Goal: Task Accomplishment & Management: Manage account settings

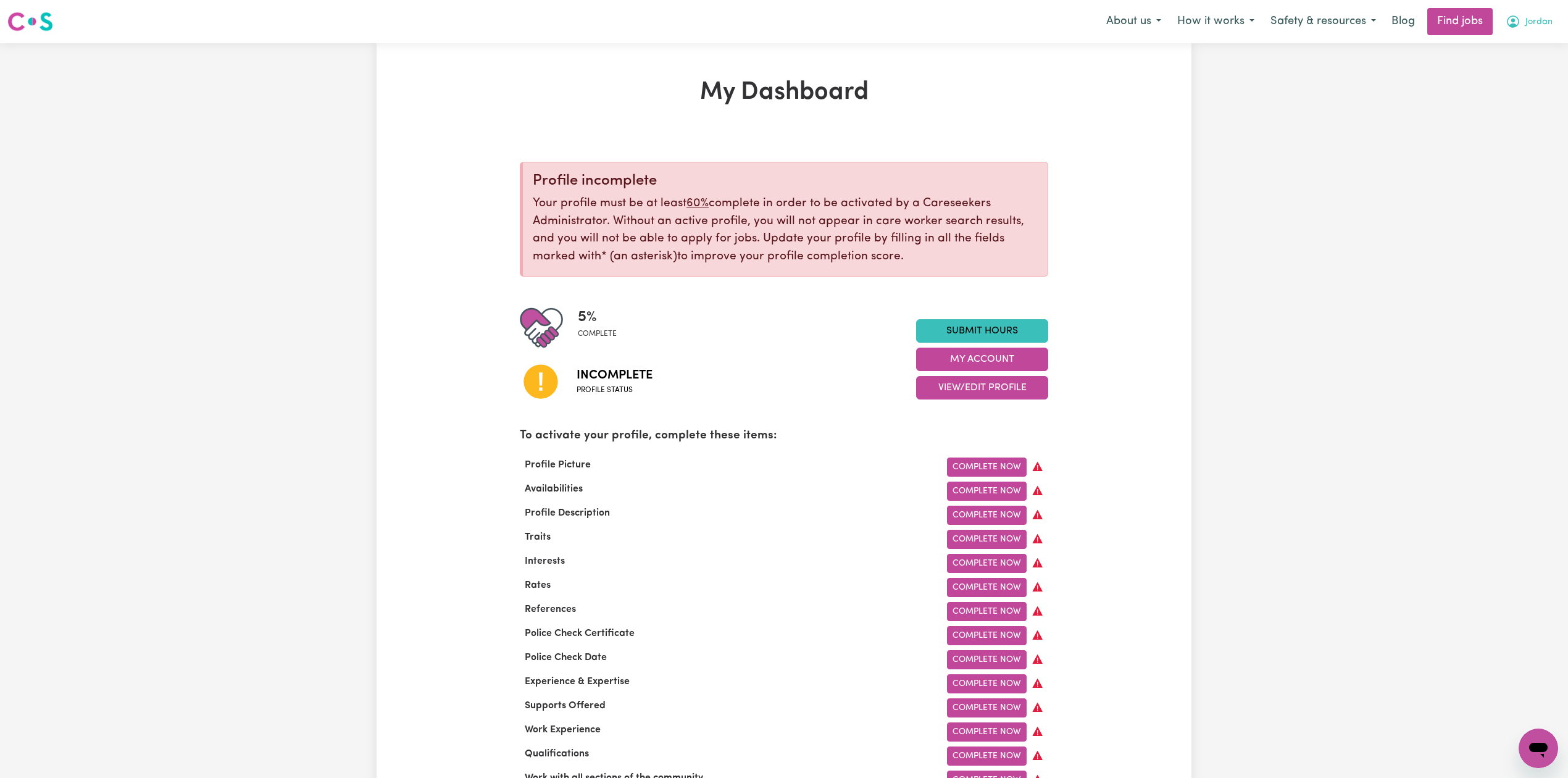
drag, startPoint x: 1521, startPoint y: 13, endPoint x: 1515, endPoint y: 30, distance: 18.0
click at [1521, 14] on button "Jordan" at bounding box center [1529, 22] width 63 height 26
click at [1507, 95] on link "Logout" at bounding box center [1511, 95] width 98 height 23
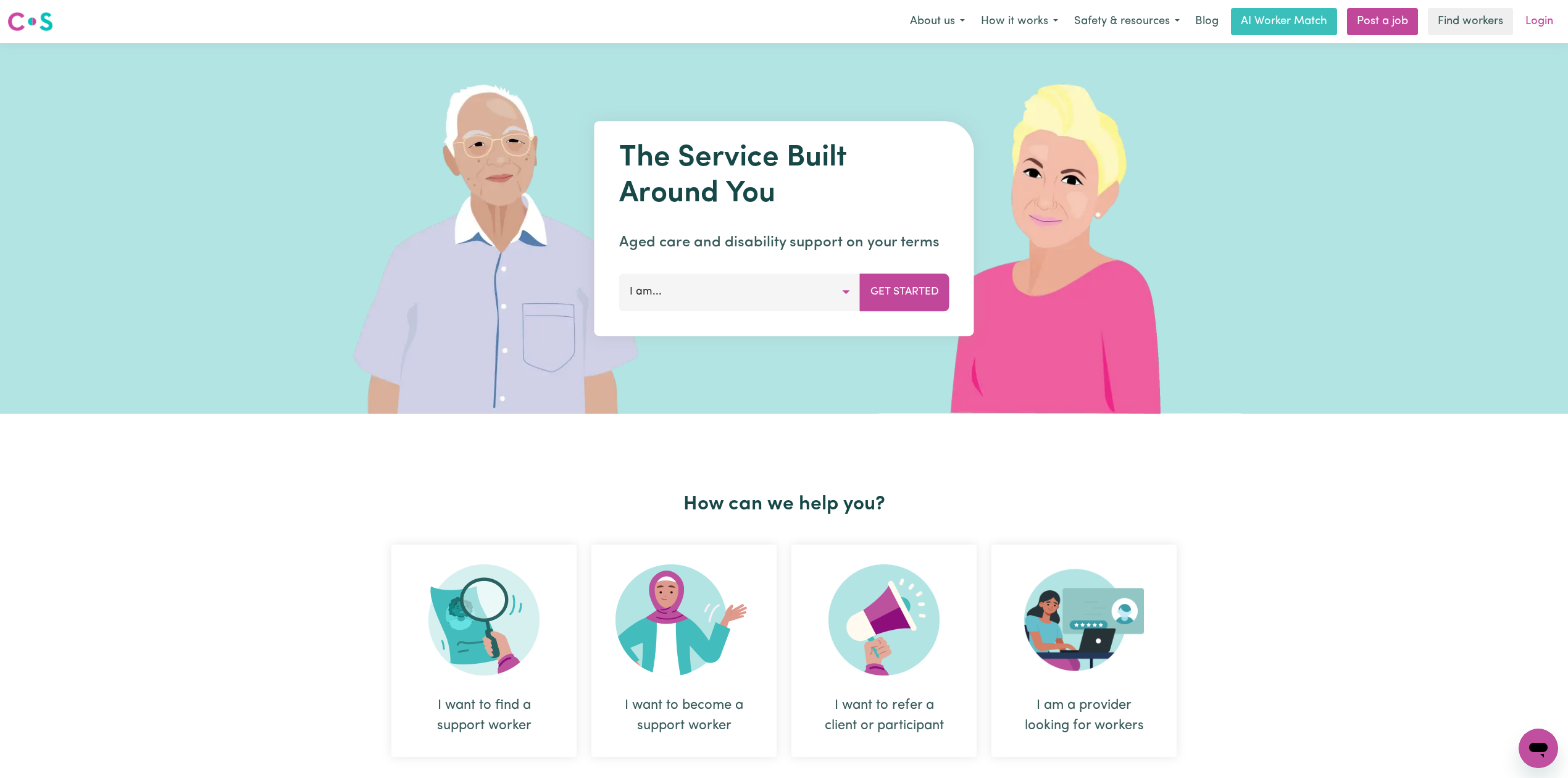
click at [1547, 16] on link "Login" at bounding box center [1539, 22] width 43 height 27
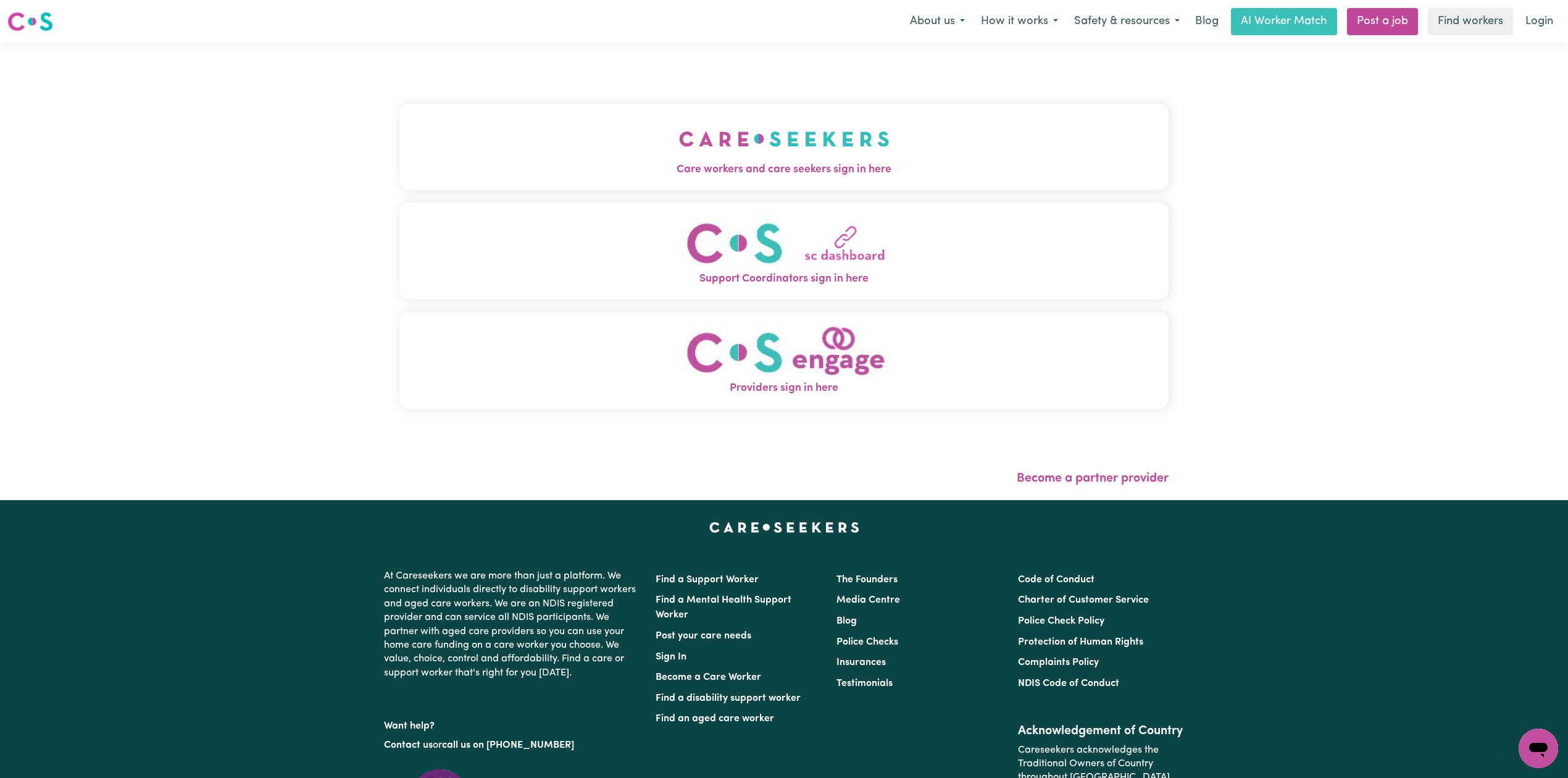
click at [606, 158] on button "Care workers and care seekers sign in here" at bounding box center [784, 147] width 770 height 87
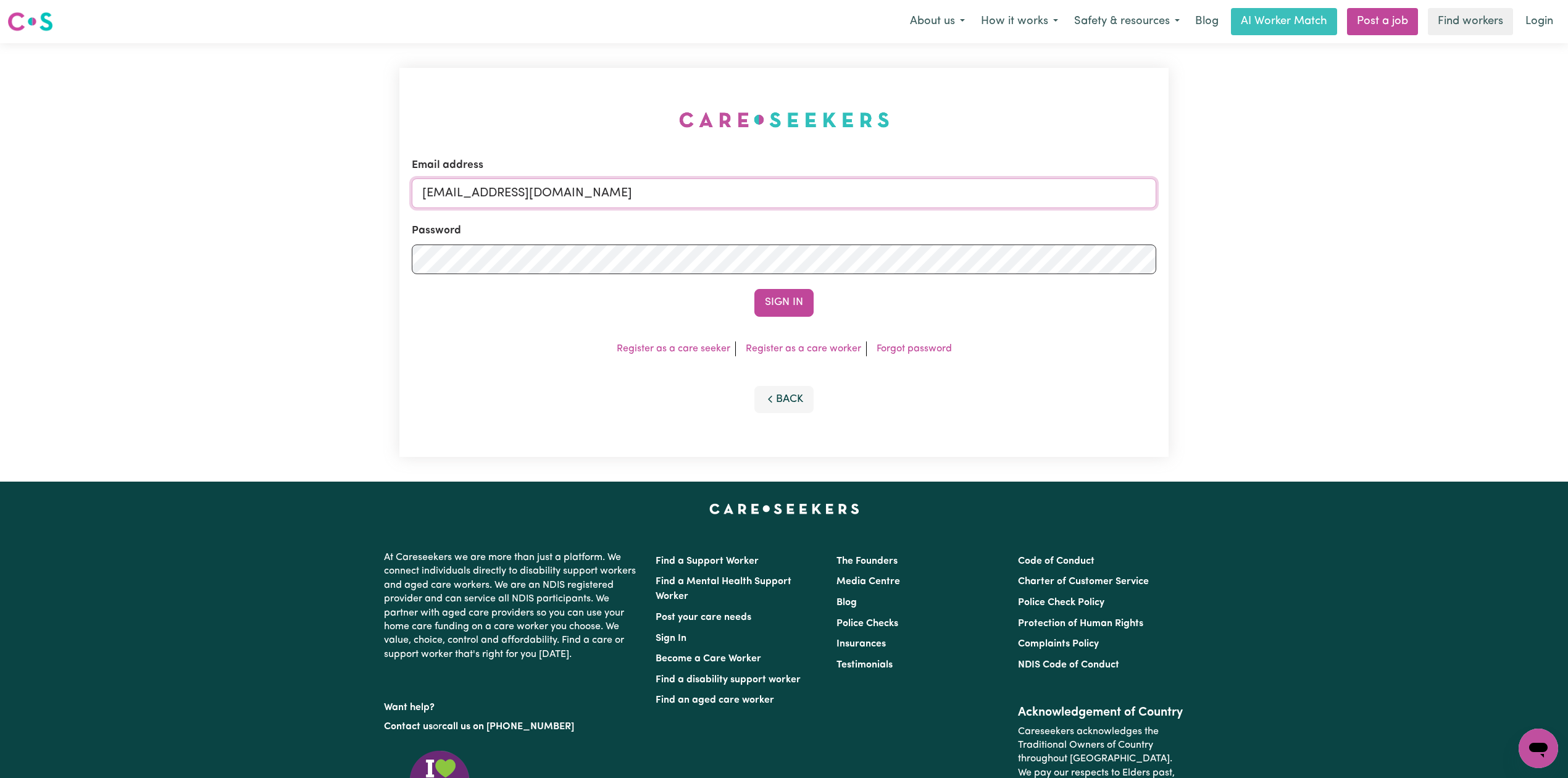
drag, startPoint x: 559, startPoint y: 191, endPoint x: 543, endPoint y: 208, distance: 23.3
click at [559, 191] on input "[EMAIL_ADDRESS][DOMAIN_NAME]" at bounding box center [784, 193] width 745 height 30
drag, startPoint x: 483, startPoint y: 193, endPoint x: 731, endPoint y: 203, distance: 248.2
click at [731, 203] on input "Superuser~[EMAIL_ADDRESS][DOMAIN_NAME]" at bounding box center [784, 193] width 745 height 30
click at [623, 204] on input "Superuser~[EMAIL_ADDRESS][DOMAIN_NAME]" at bounding box center [784, 193] width 745 height 30
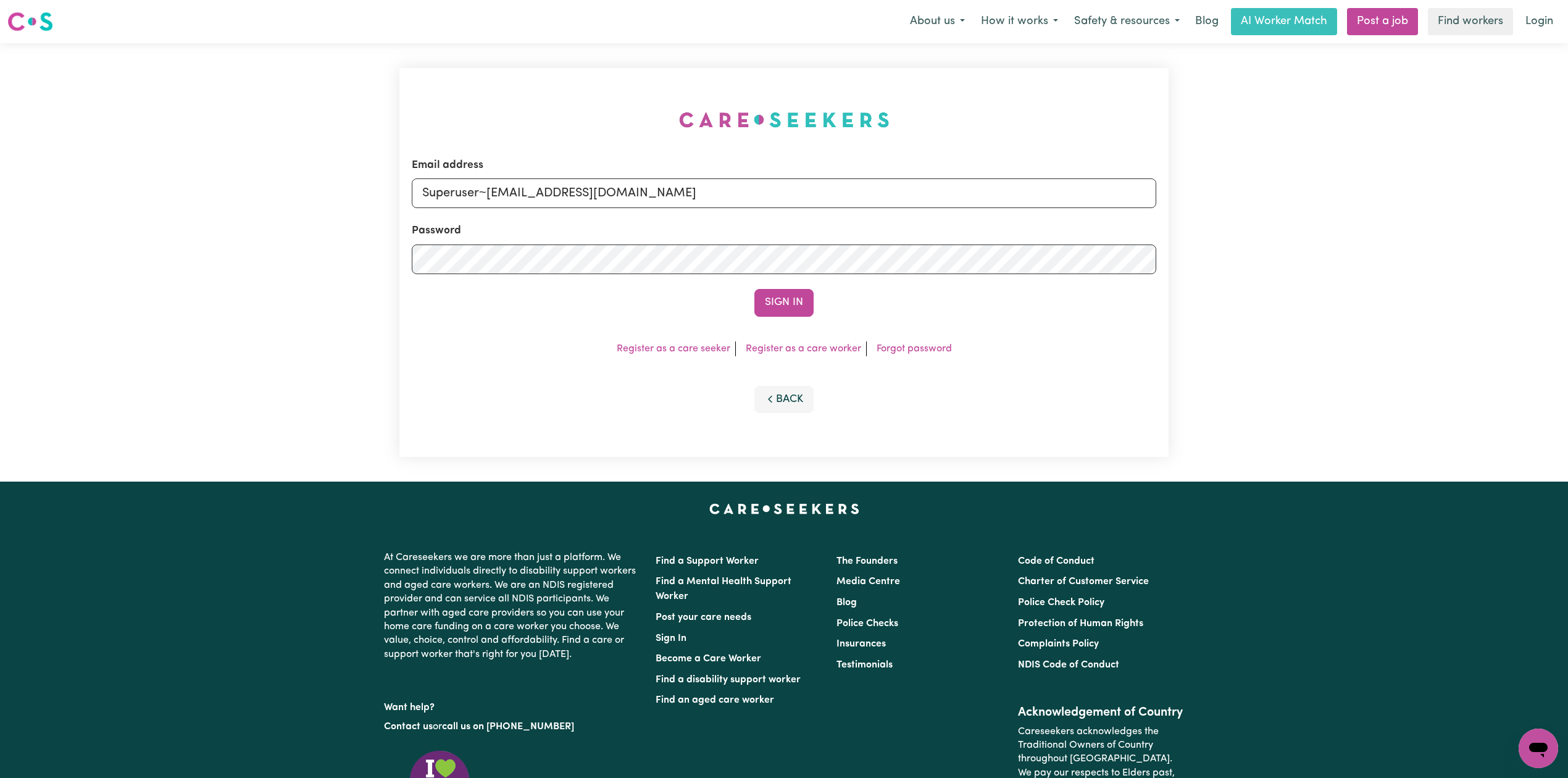
click at [483, 186] on input "Superuser~[EMAIL_ADDRESS][DOMAIN_NAME]" at bounding box center [784, 193] width 745 height 30
drag, startPoint x: 490, startPoint y: 185, endPoint x: 681, endPoint y: 194, distance: 191.2
click at [718, 183] on input "Superuser~[EMAIL_ADDRESS][DOMAIN_NAME]" at bounding box center [784, 193] width 745 height 30
type input "Superuser~[EMAIL_ADDRESS][DOMAIN_NAME]"
click at [754, 289] on button "Sign In" at bounding box center [784, 303] width 59 height 27
